Goal: Task Accomplishment & Management: Complete application form

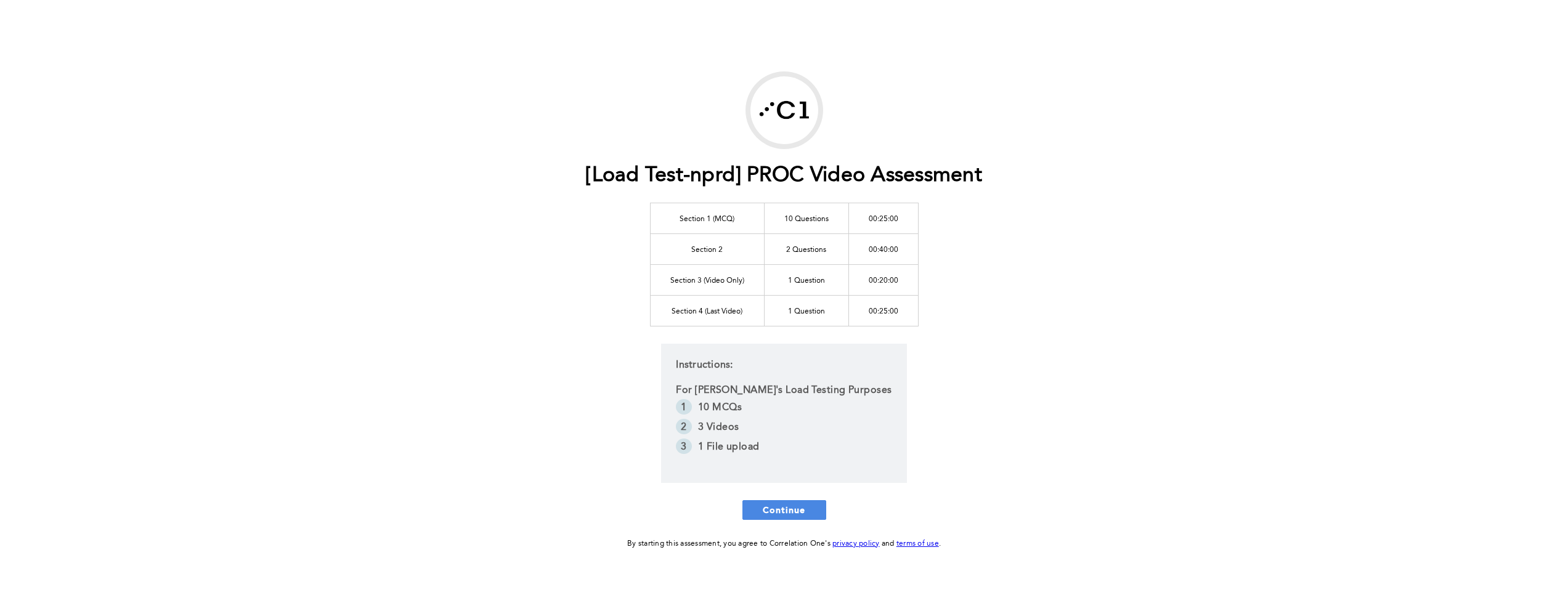
click at [790, 520] on div "[Load Test-nprd] PROC Video Assessment Section 1 (MCQ) 10 Questions 00:25:00 Se…" at bounding box center [783, 311] width 631 height 479
click at [795, 515] on span "Continue" at bounding box center [784, 510] width 43 height 12
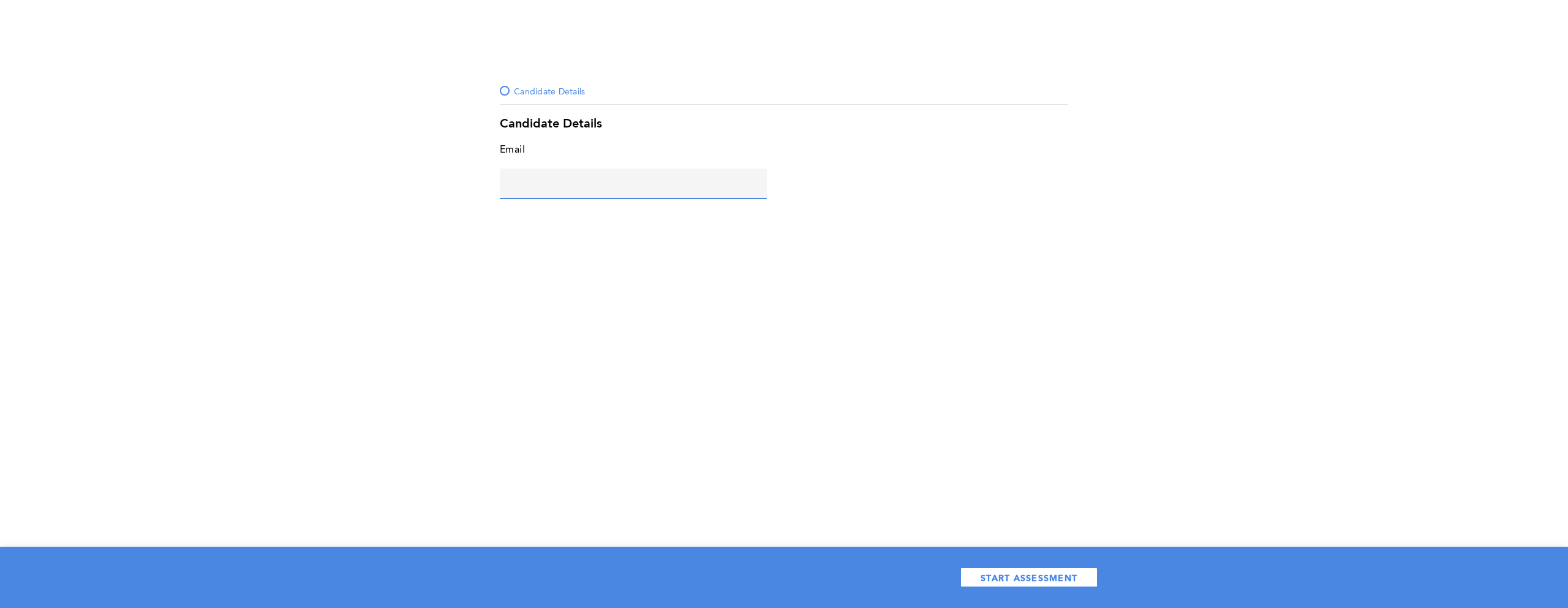
click at [605, 195] on input "text" at bounding box center [633, 183] width 267 height 29
type input "g@1.com"
click at [999, 580] on span "START ASSESSMENT" at bounding box center [1029, 578] width 97 height 12
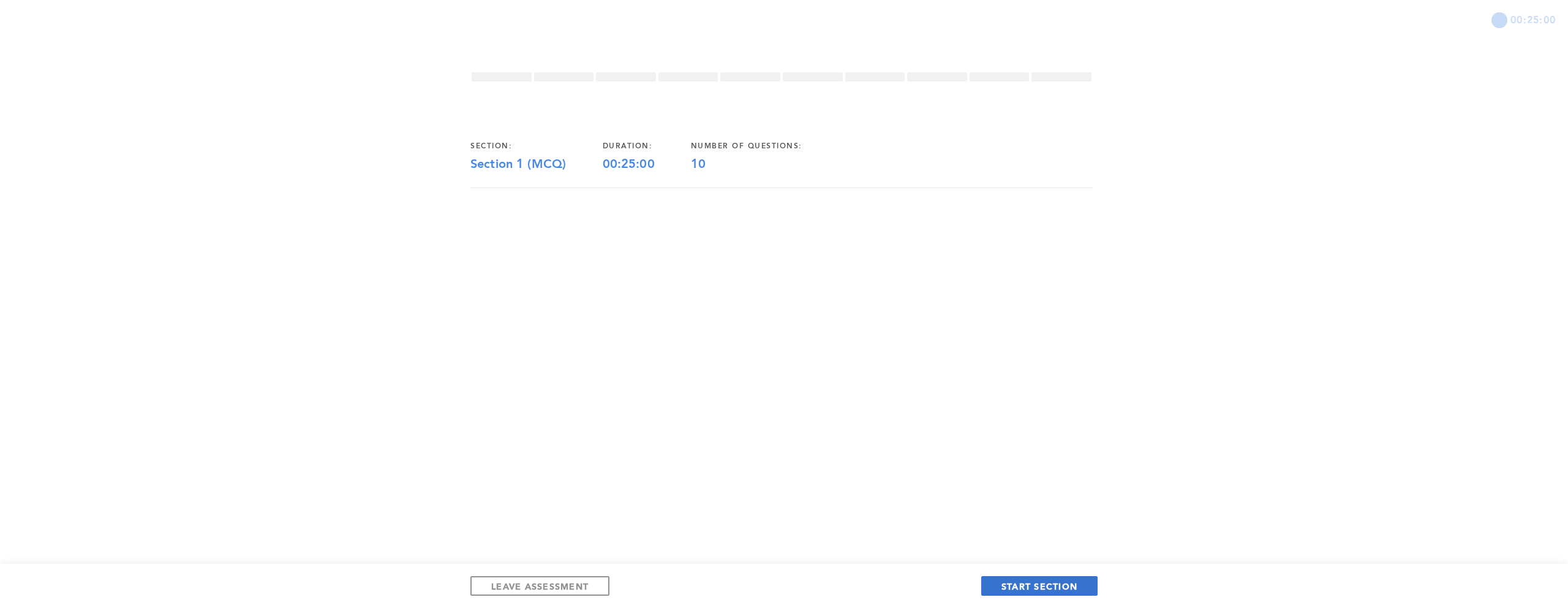
click at [1023, 585] on span "START SECTION" at bounding box center [1040, 586] width 76 height 12
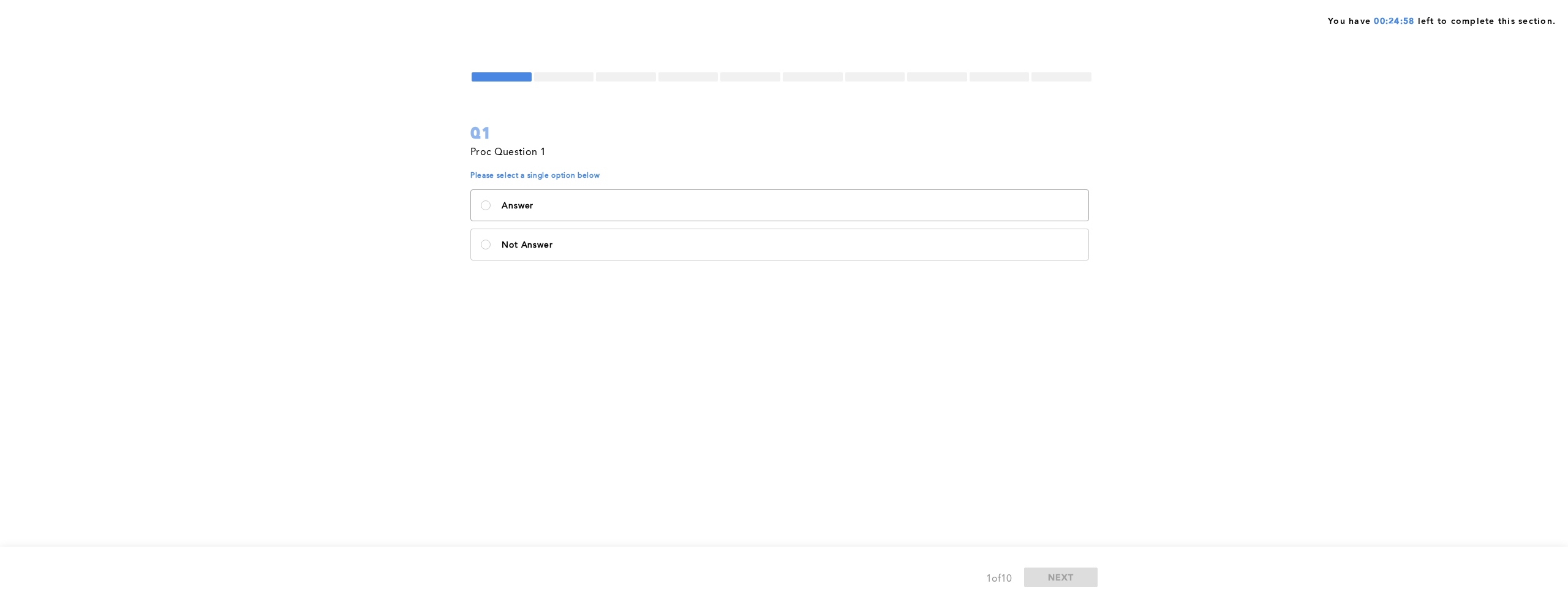
click at [590, 211] on label "Answer" at bounding box center [780, 206] width 617 height 31
click at [491, 210] on input "Answer" at bounding box center [486, 205] width 10 height 10
radio input "true"
click at [1059, 577] on span "NEXT" at bounding box center [1061, 577] width 26 height 12
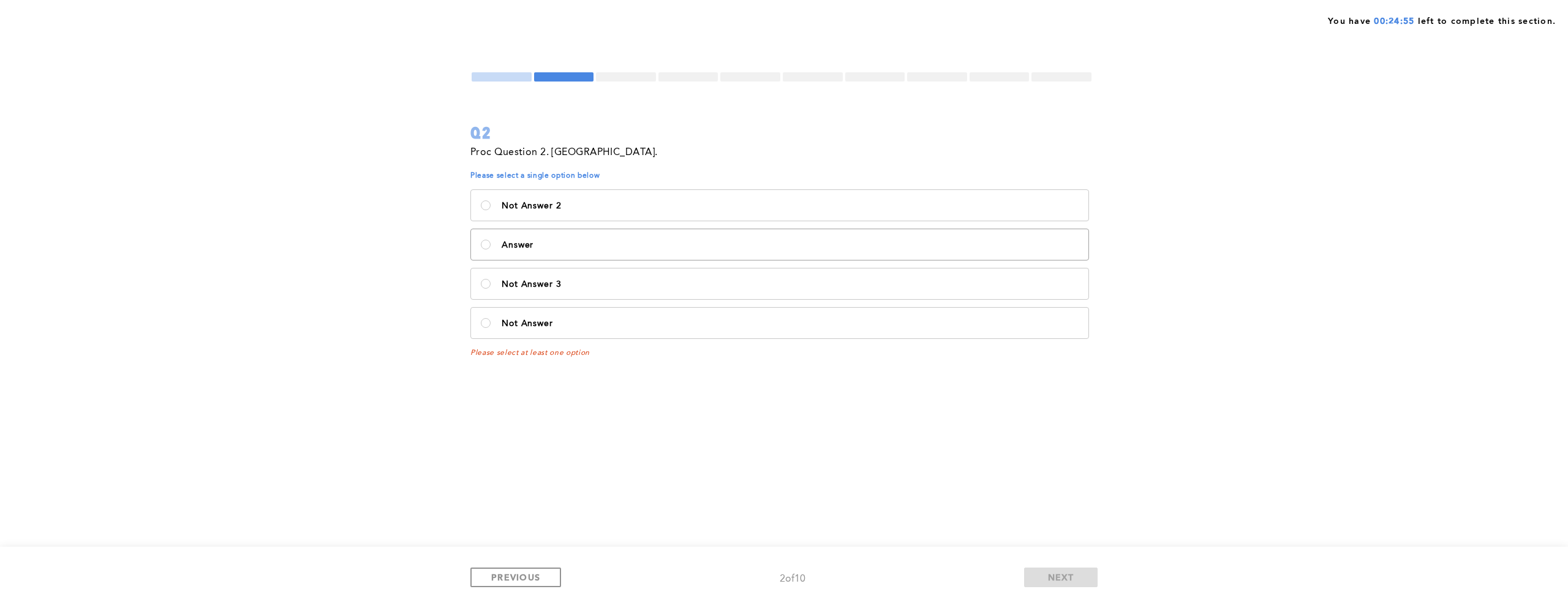
click at [594, 235] on label "Answer" at bounding box center [780, 245] width 617 height 31
click at [491, 240] on input "Answer" at bounding box center [486, 245] width 10 height 10
radio input "true"
click at [1069, 596] on div "PREVIOUS 2 of 10 NEXT" at bounding box center [784, 577] width 1568 height 61
click at [1064, 585] on button "NEXT" at bounding box center [1061, 577] width 73 height 19
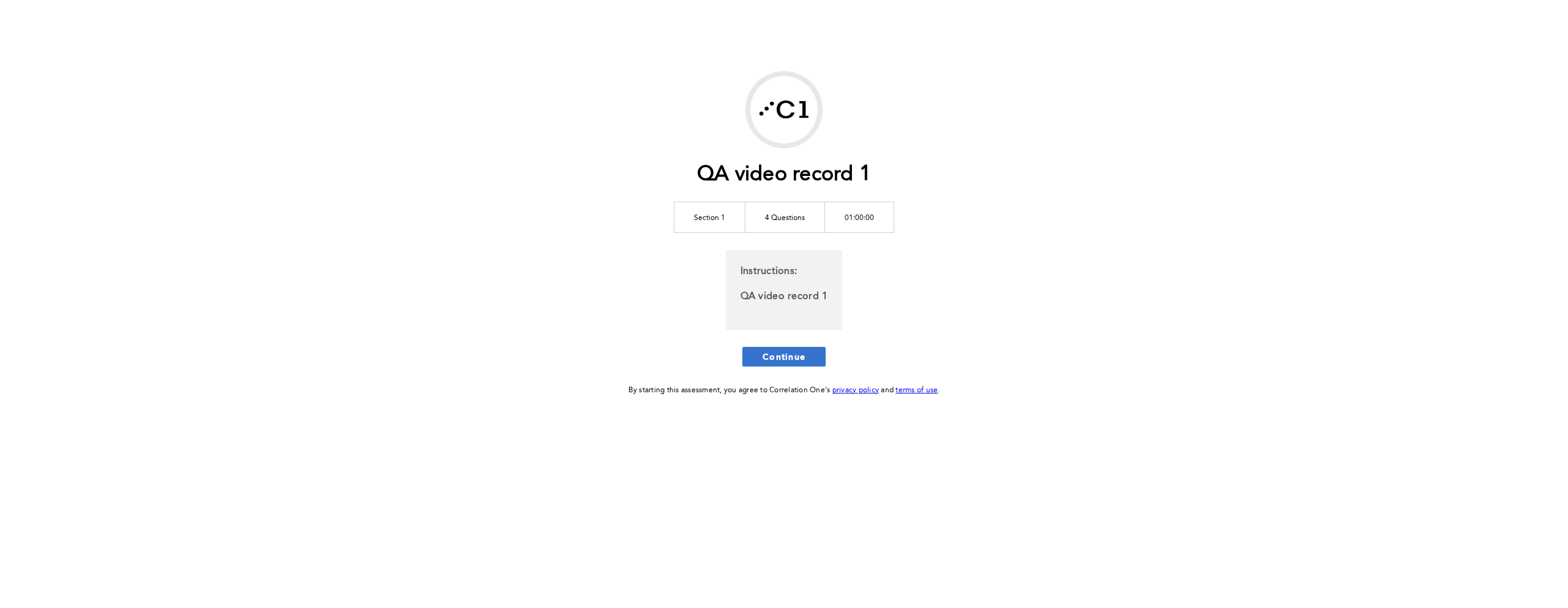
click at [816, 362] on button "Continue" at bounding box center [784, 357] width 83 height 19
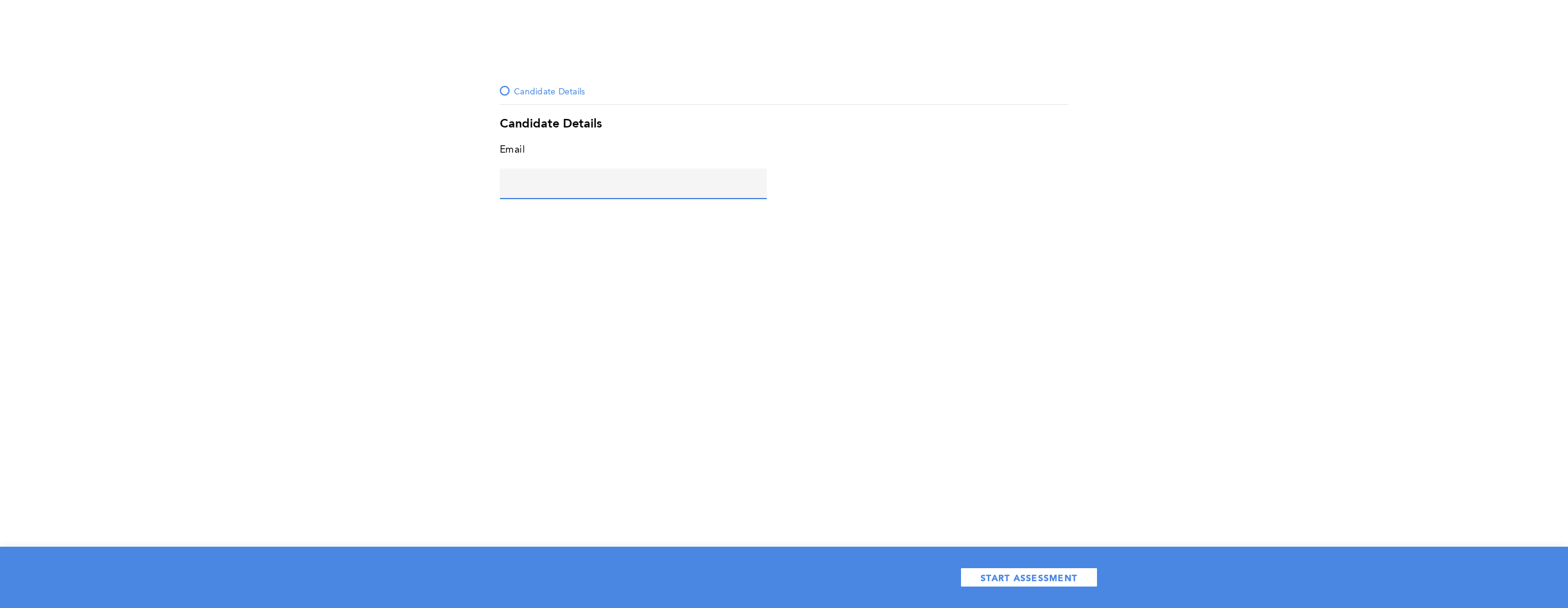
click at [614, 190] on input "text" at bounding box center [633, 183] width 267 height 29
click at [596, 196] on div "Email g@2 error placeholder" at bounding box center [633, 176] width 267 height 70
click at [602, 189] on input "g@2" at bounding box center [633, 183] width 267 height 29
type input "g@[DOMAIN_NAME]"
click at [1065, 578] on span "START ASSESSMENT" at bounding box center [1029, 578] width 97 height 12
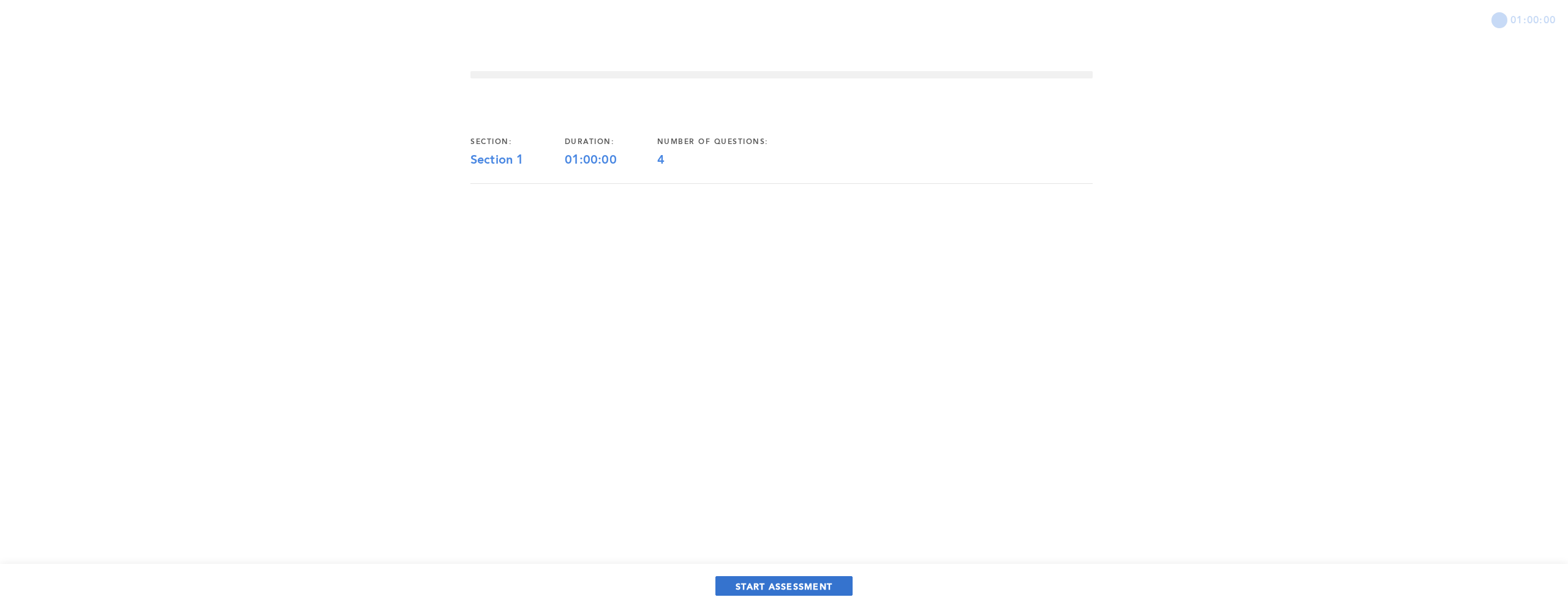
click at [792, 589] on span "START ASSESSMENT" at bounding box center [784, 586] width 97 height 12
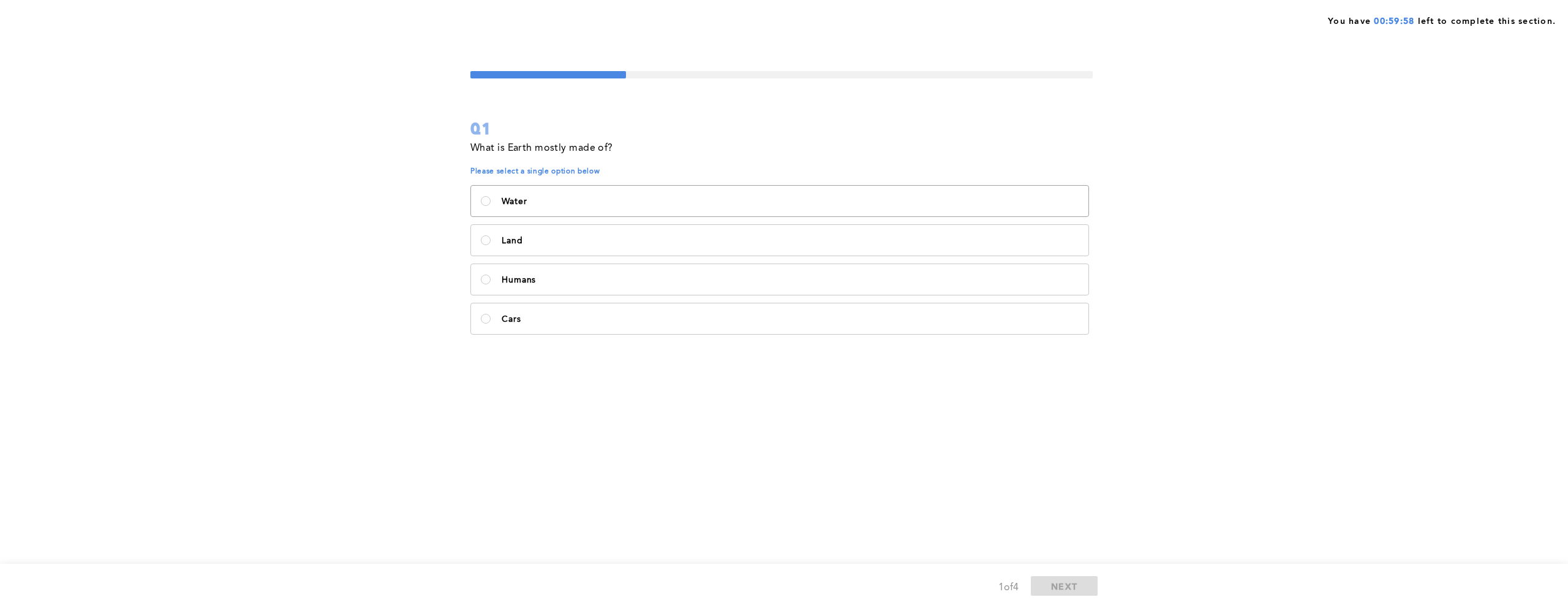
click at [611, 194] on label "Water" at bounding box center [780, 201] width 617 height 31
click at [491, 196] on input "Water" at bounding box center [486, 201] width 10 height 10
radio input "true"
drag, startPoint x: 1053, startPoint y: 585, endPoint x: 1046, endPoint y: 578, distance: 9.9
click at [1053, 585] on span "NEXT" at bounding box center [1064, 586] width 26 height 12
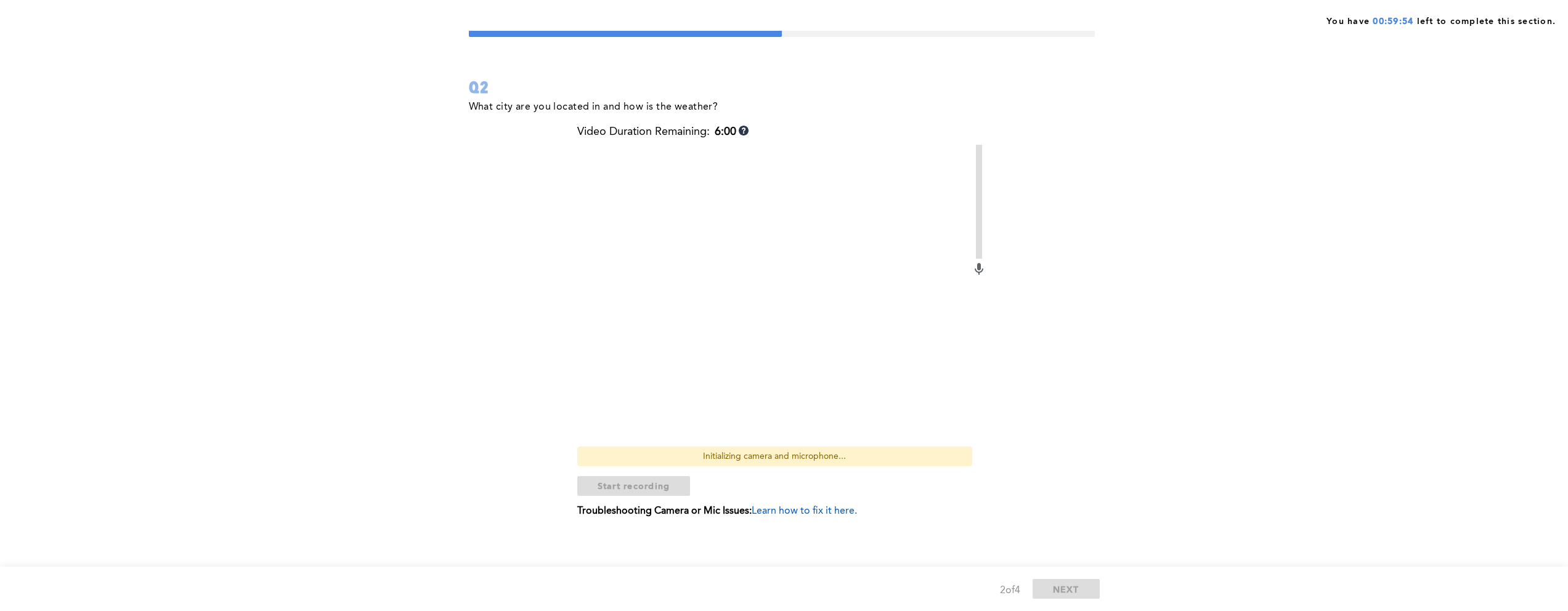
scroll to position [47, 0]
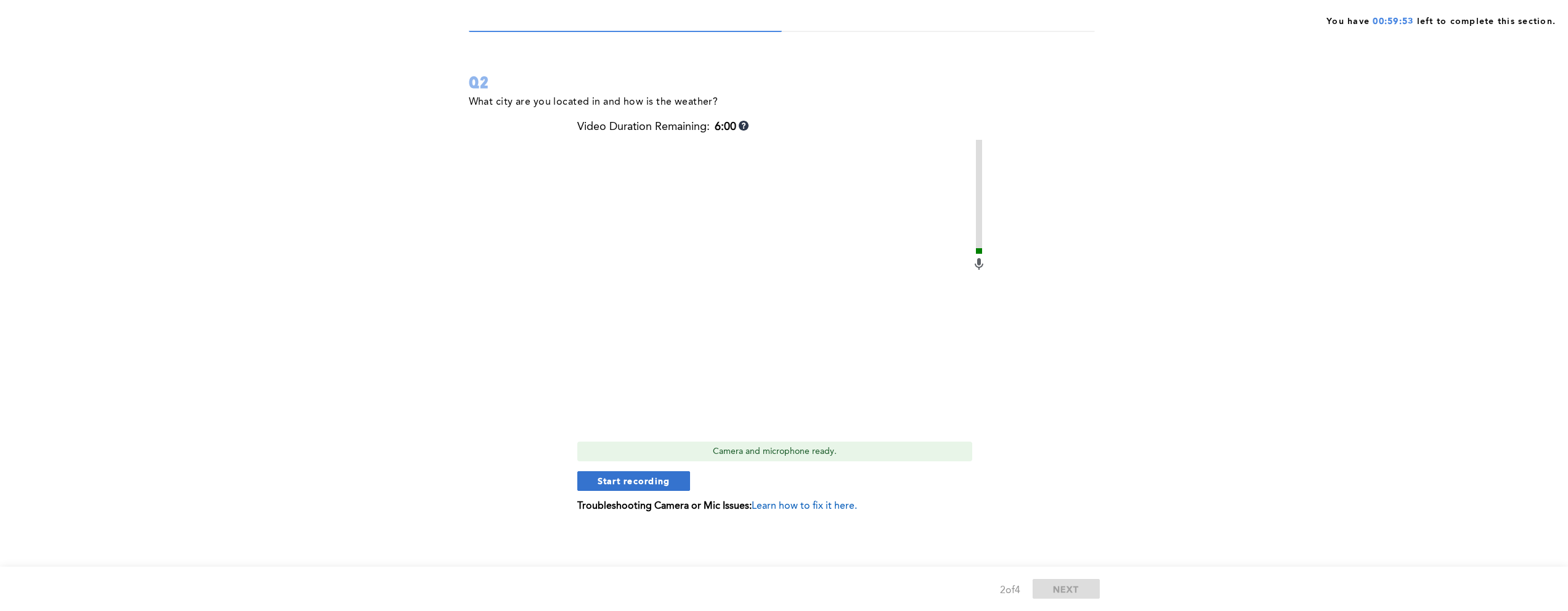
click at [659, 484] on span "Start recording" at bounding box center [633, 481] width 73 height 12
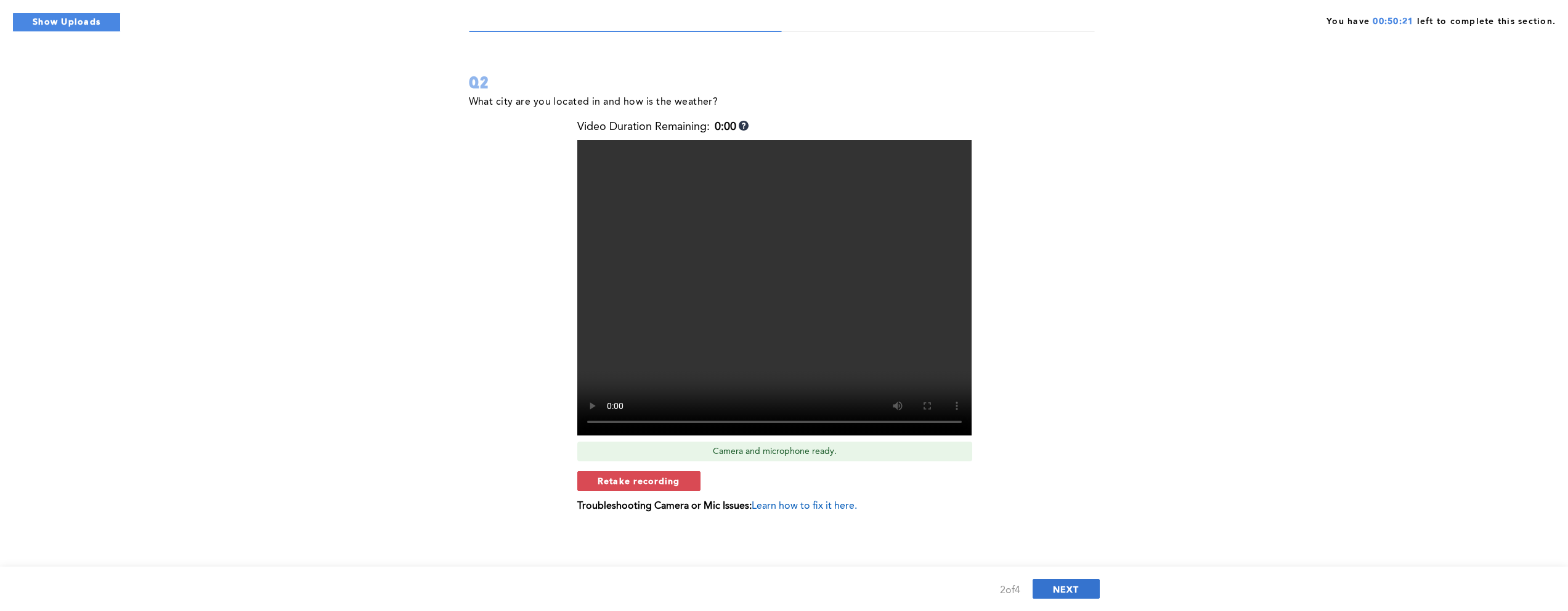
click at [1066, 585] on span "NEXT" at bounding box center [1065, 589] width 26 height 12
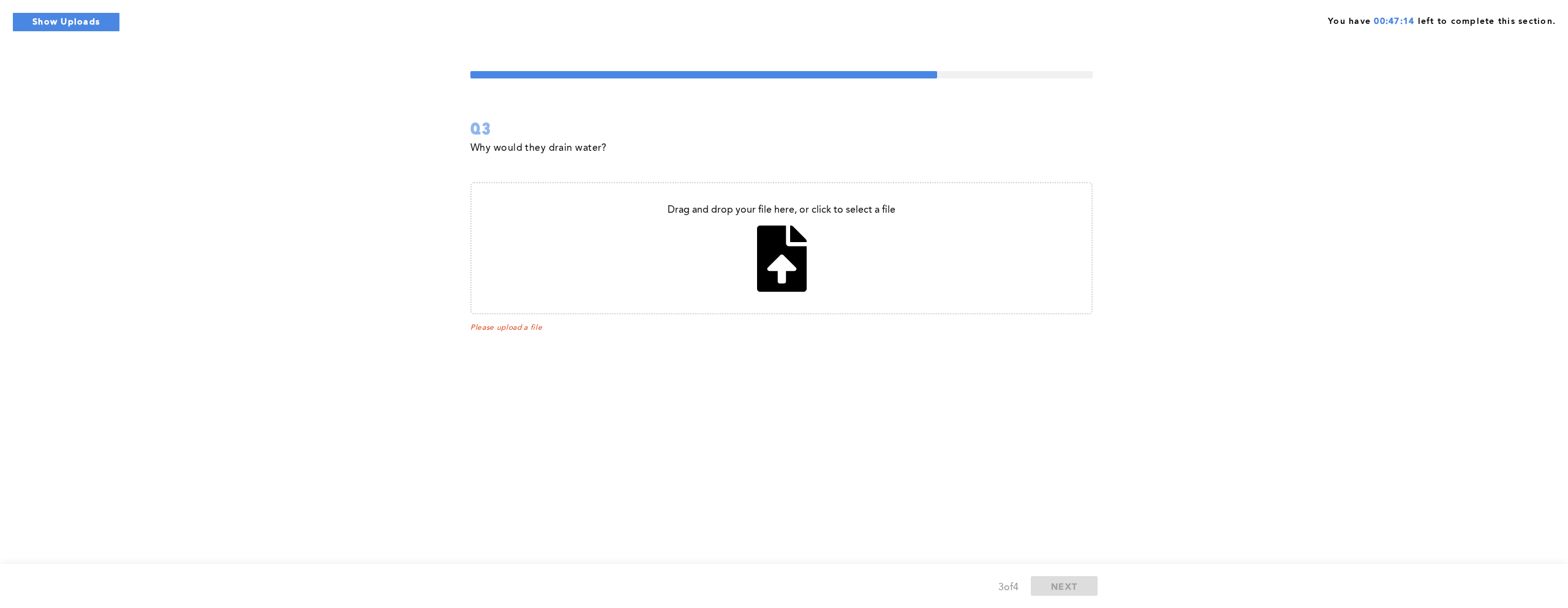
click at [789, 247] on input "file" at bounding box center [782, 248] width 620 height 130
type input "C:\fakepath\run.ps1"
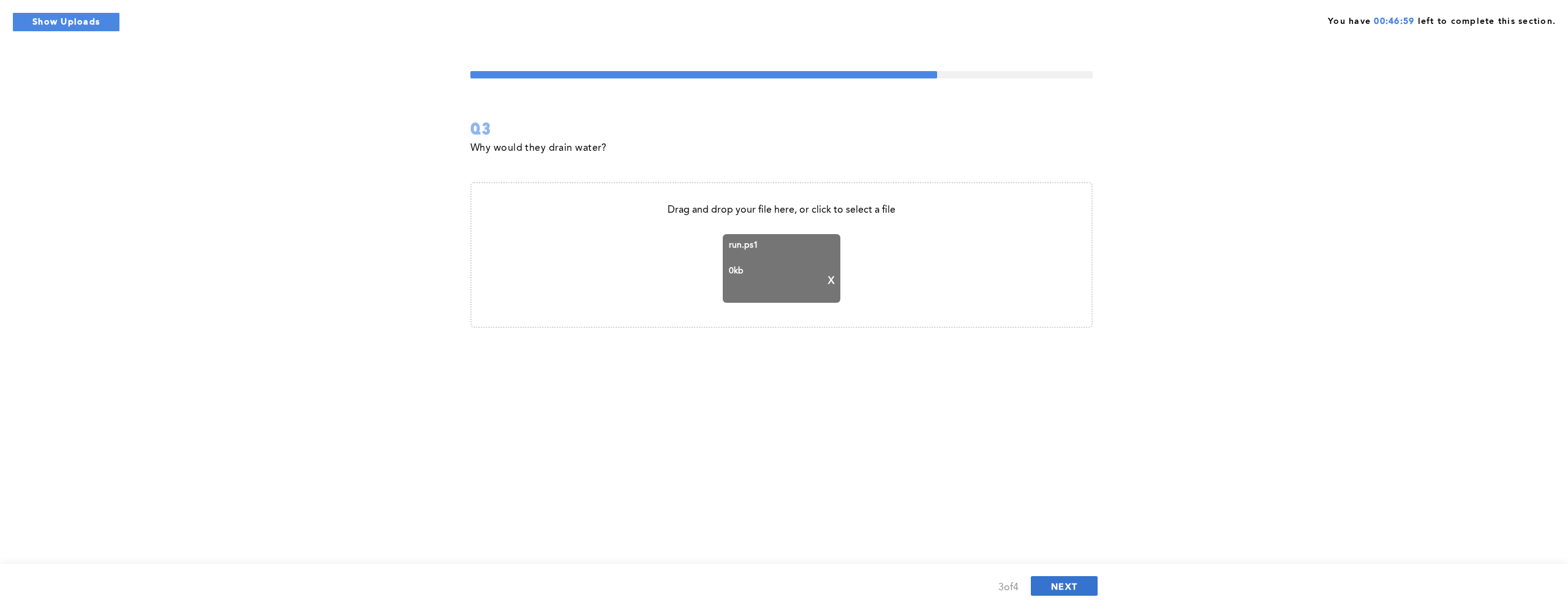
click at [1082, 590] on button "NEXT" at bounding box center [1064, 586] width 67 height 19
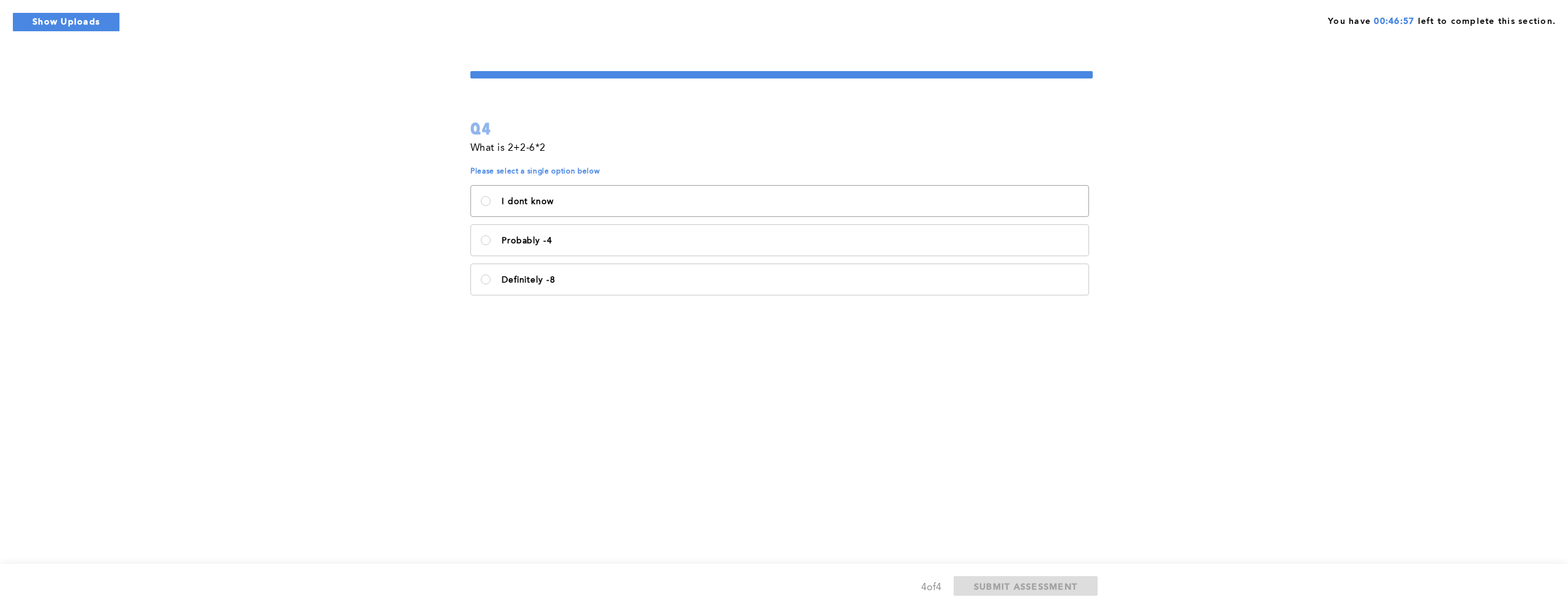
click at [645, 204] on p "I dont know" at bounding box center [789, 202] width 577 height 10
click at [491, 204] on know\<\/p\> "I dont know" at bounding box center [486, 201] width 10 height 10
radio know\<\/p\> "true"
click at [1066, 592] on span "SUBMIT ASSESSMENT" at bounding box center [1025, 586] width 103 height 12
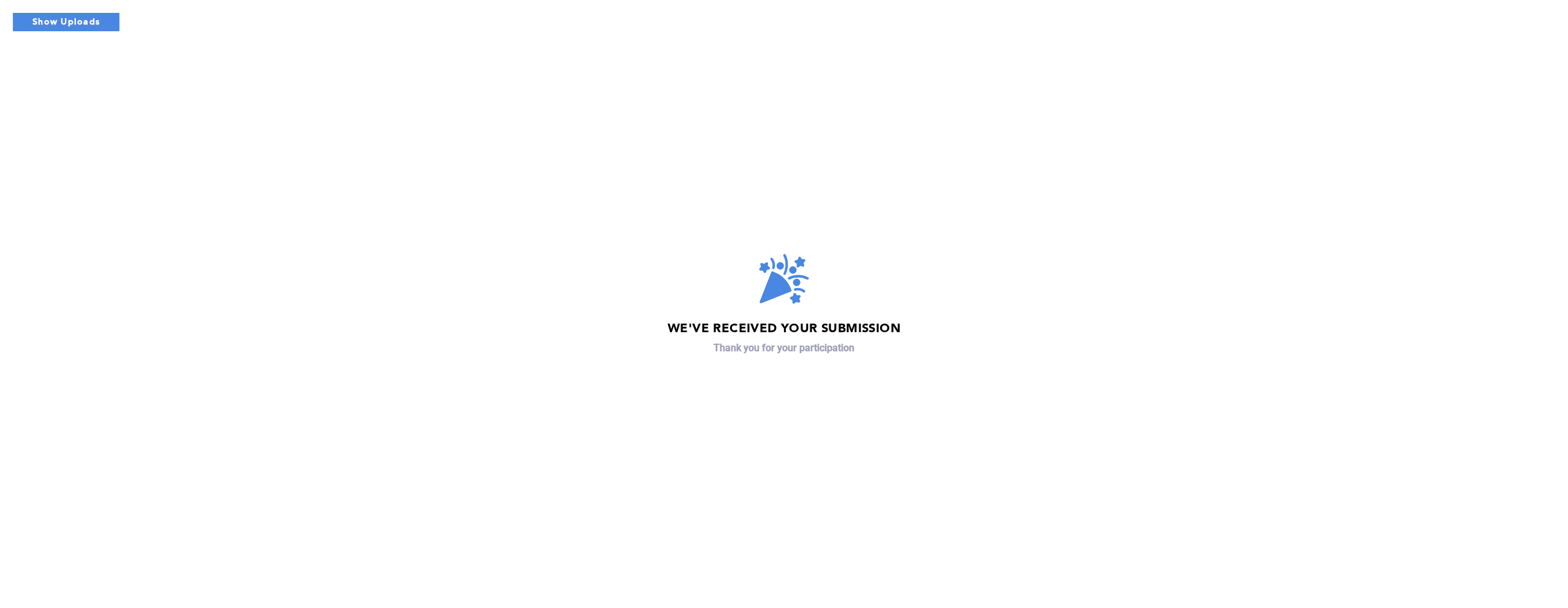
click at [568, 331] on div "We've received your submission Thank you for your participation" at bounding box center [784, 304] width 1568 height 608
